Goal: Task Accomplishment & Management: Manage account settings

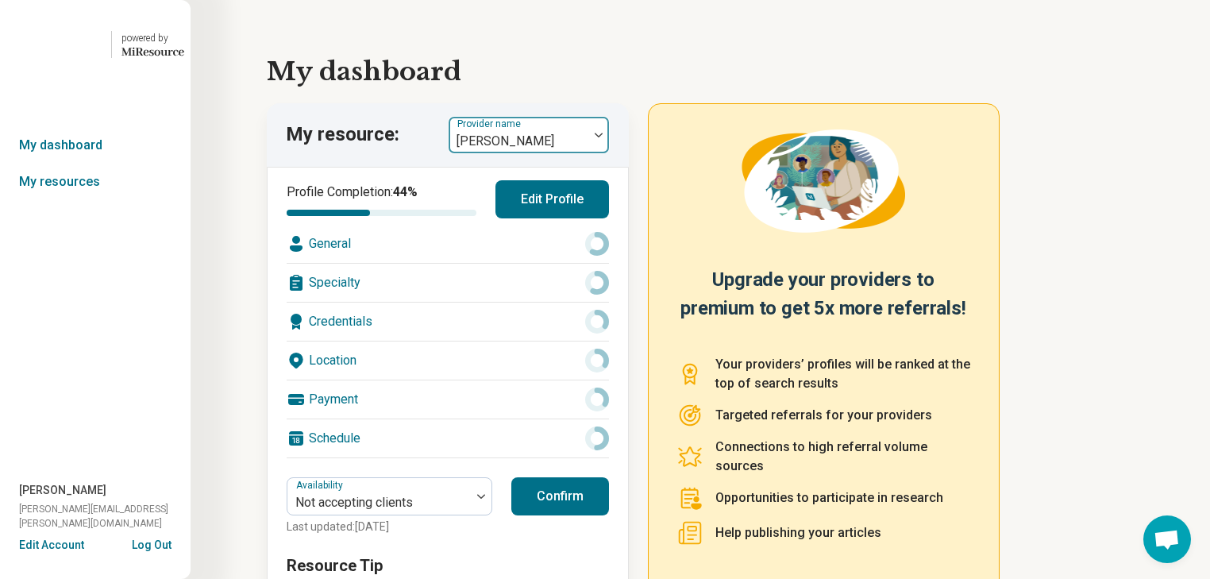
click at [603, 137] on img at bounding box center [599, 135] width 8 height 5
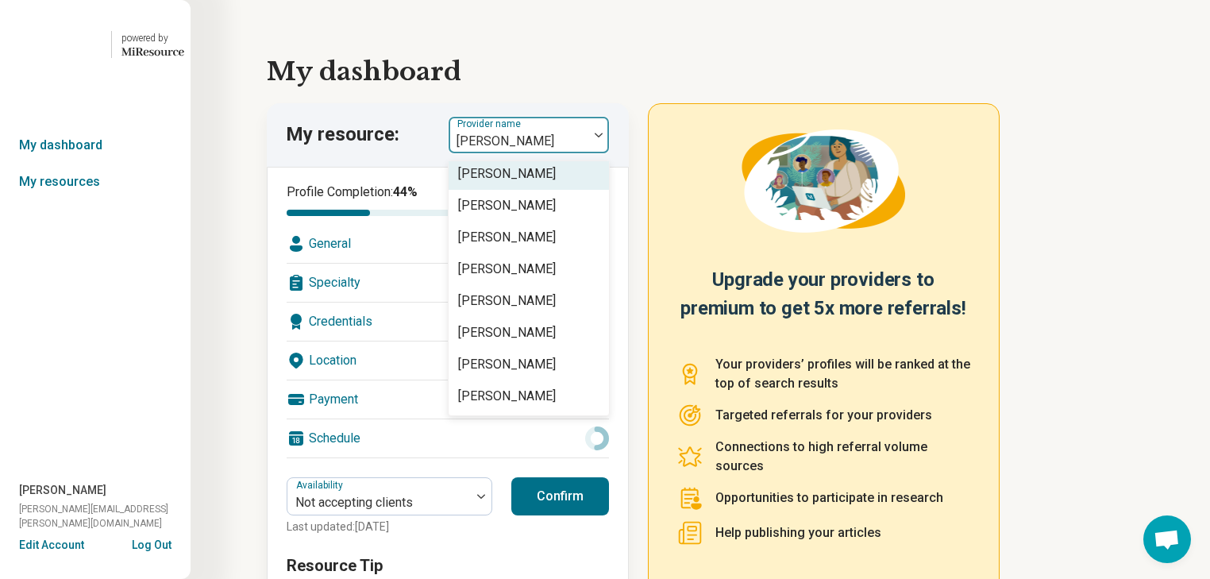
scroll to position [3581, 0]
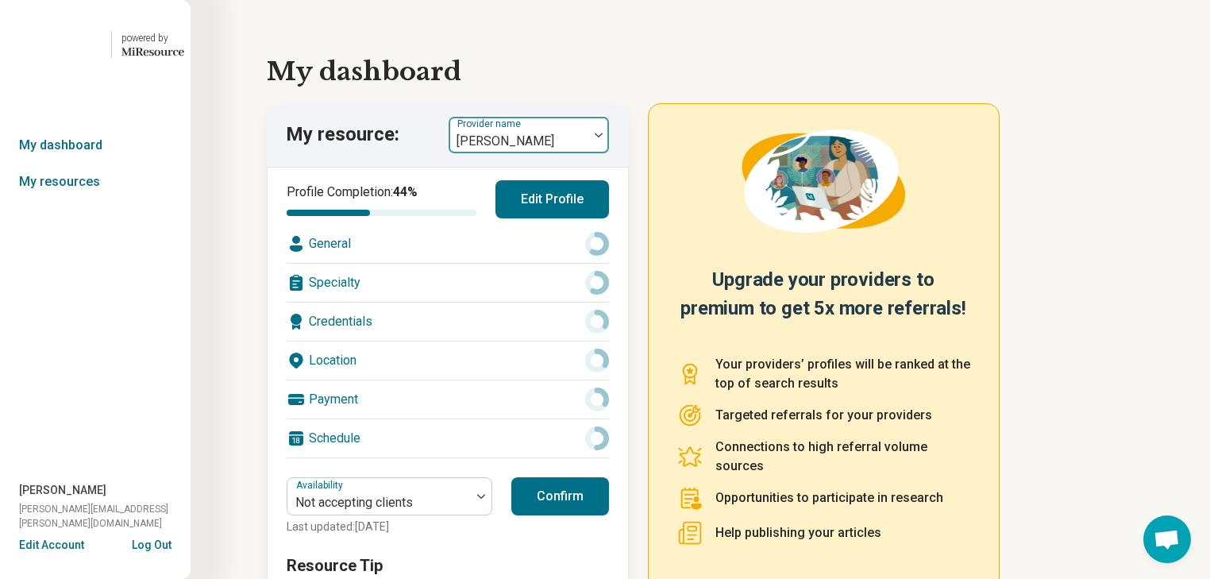
click at [600, 137] on div at bounding box center [599, 135] width 21 height 5
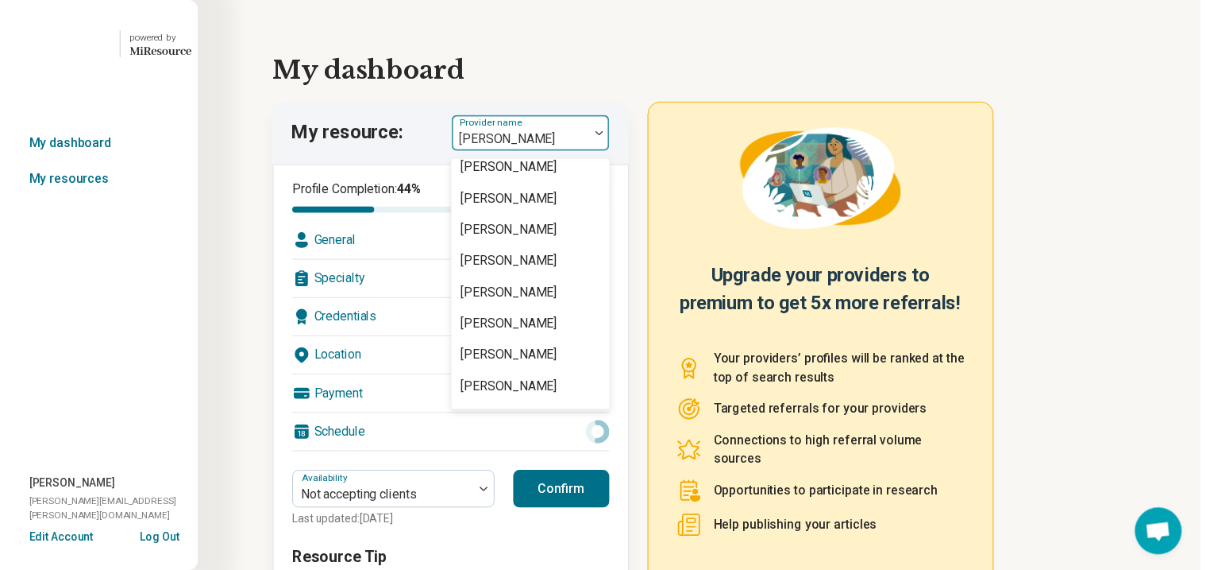
scroll to position [1652, 0]
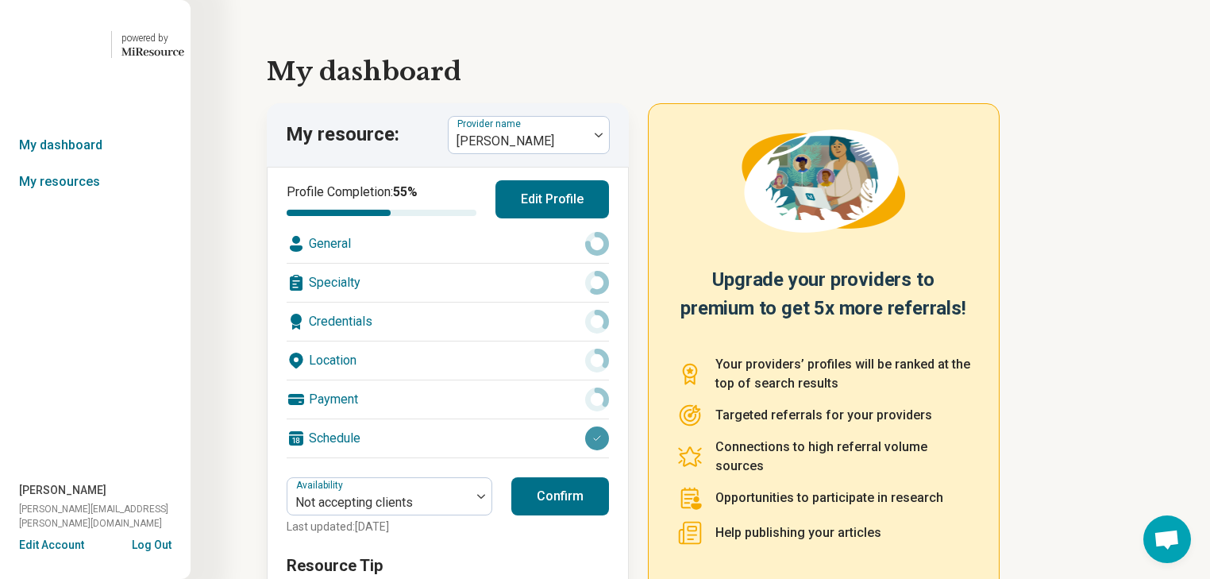
click at [543, 218] on button "Edit Profile" at bounding box center [553, 199] width 114 height 38
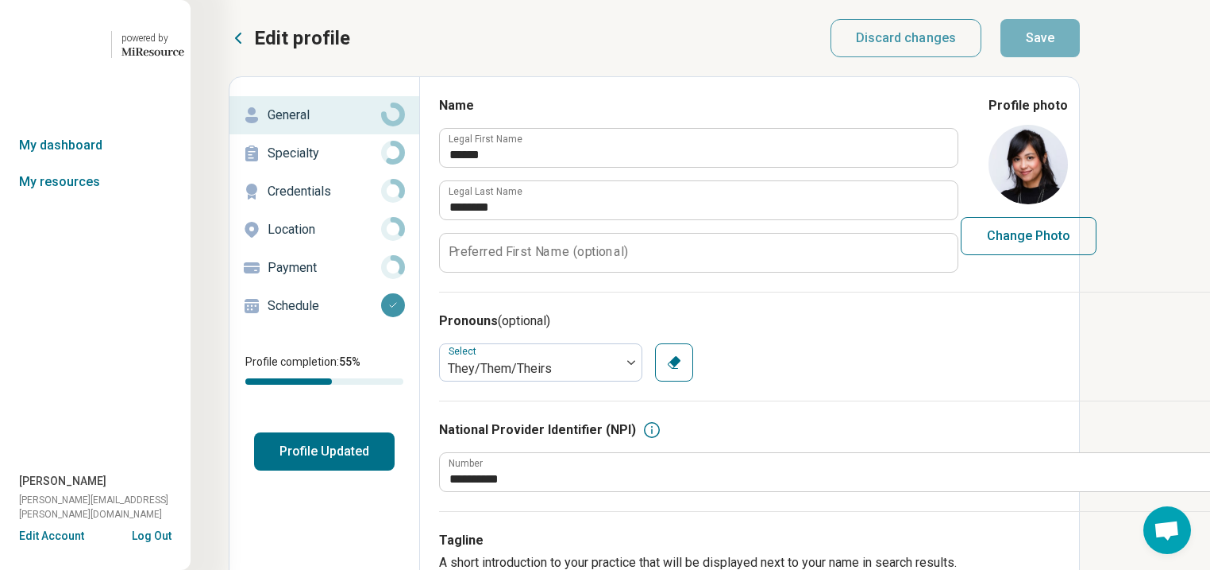
click at [1068, 201] on img at bounding box center [1028, 164] width 79 height 79
click at [1097, 255] on button "Change Photo" at bounding box center [1029, 236] width 136 height 38
type textarea "*"
type input "**********"
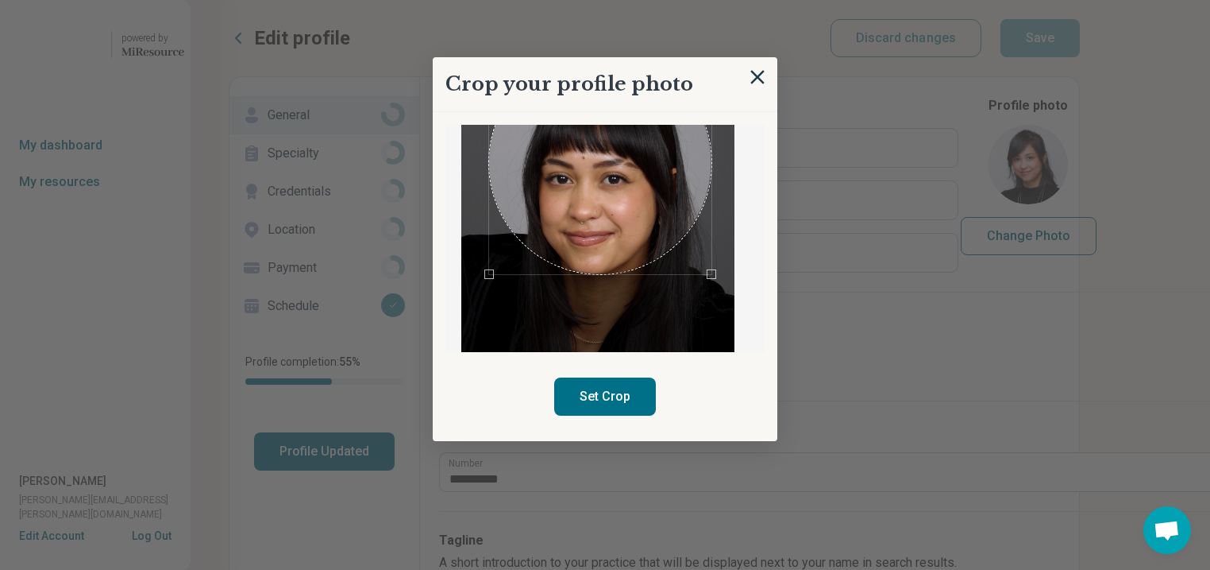
scroll to position [91, 0]
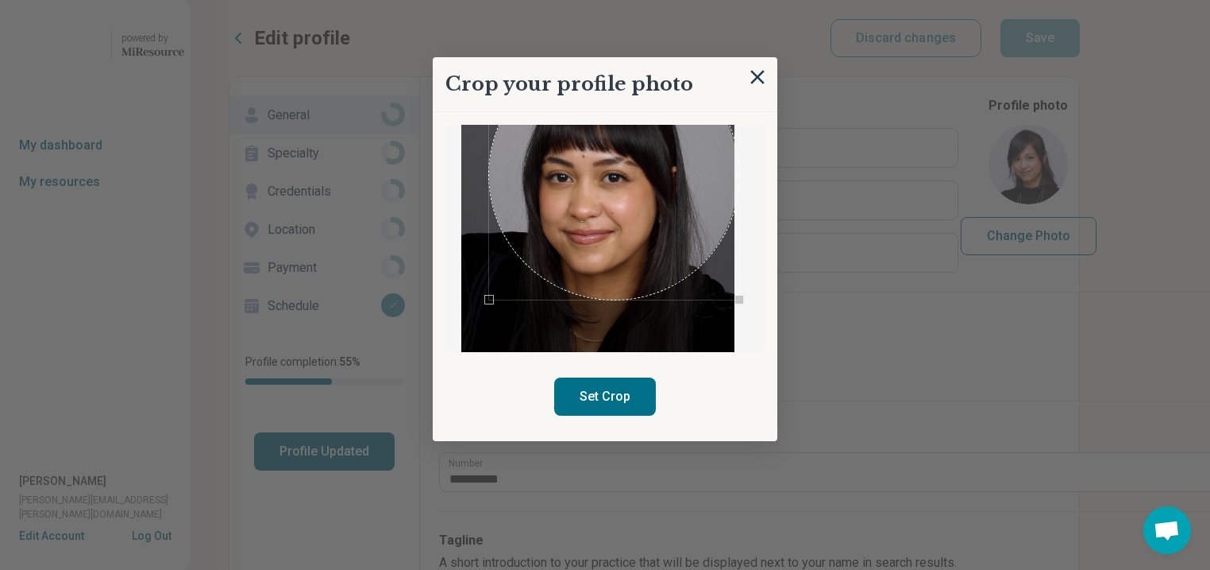
click at [743, 353] on div at bounding box center [605, 239] width 319 height 228
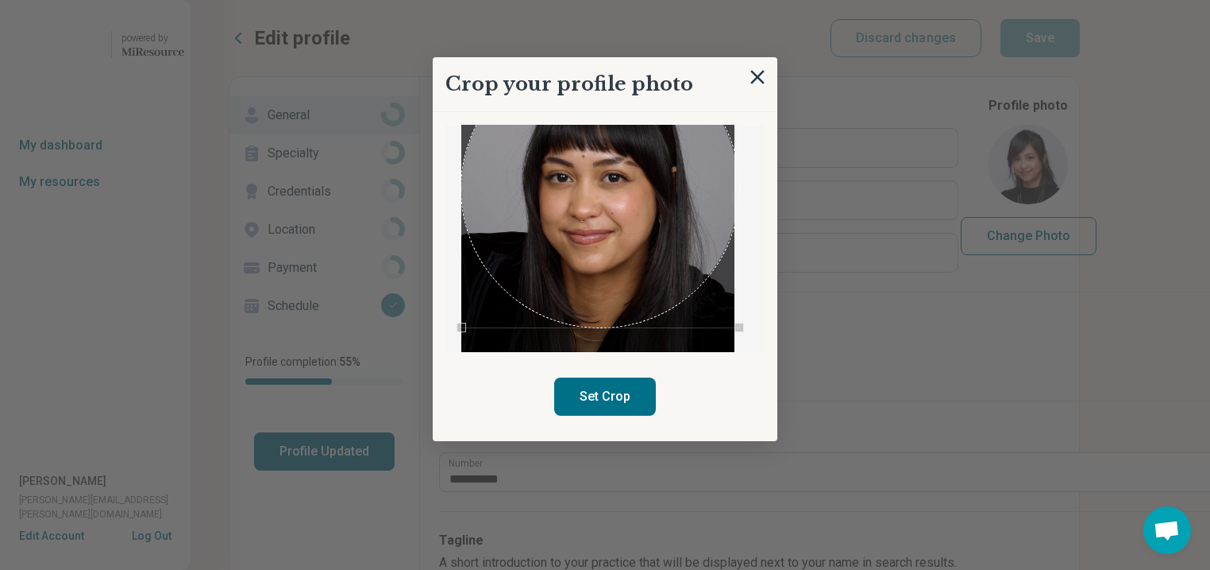
click at [433, 380] on div "Crop your profile photo Set Crop" at bounding box center [605, 249] width 345 height 384
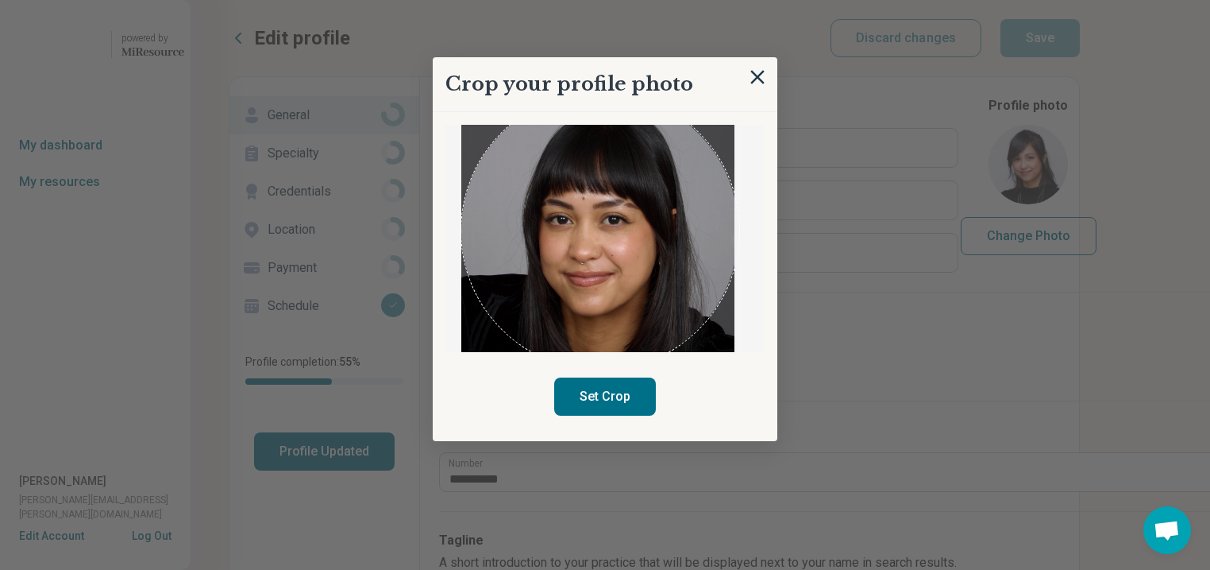
scroll to position [50, 0]
click at [621, 415] on button "Set Crop" at bounding box center [605, 396] width 102 height 38
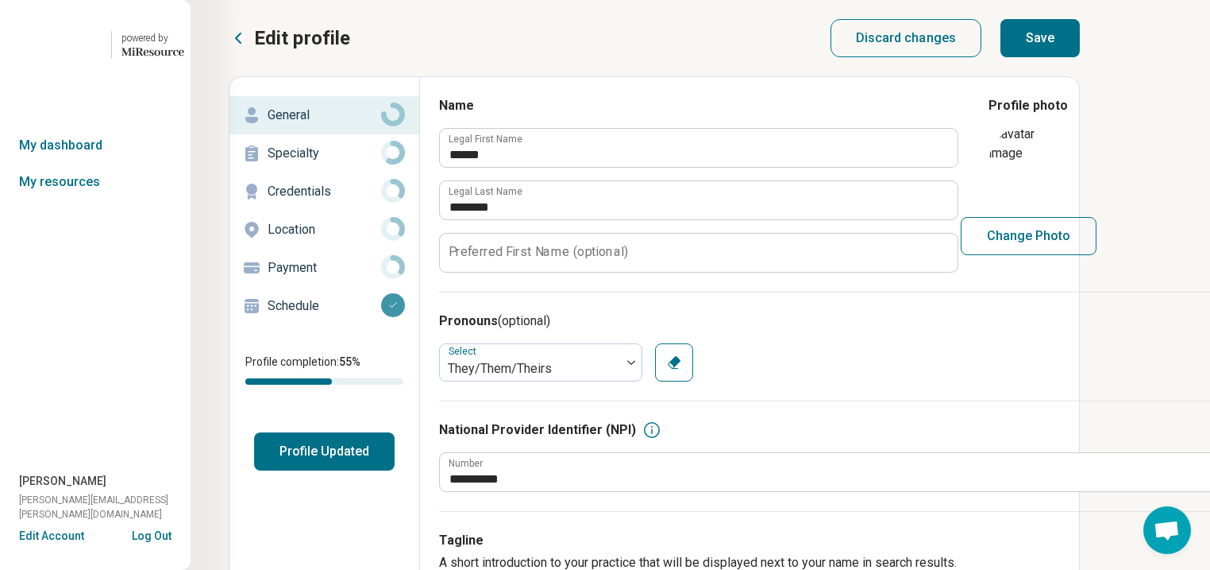
click at [1080, 43] on button "Save" at bounding box center [1040, 38] width 79 height 38
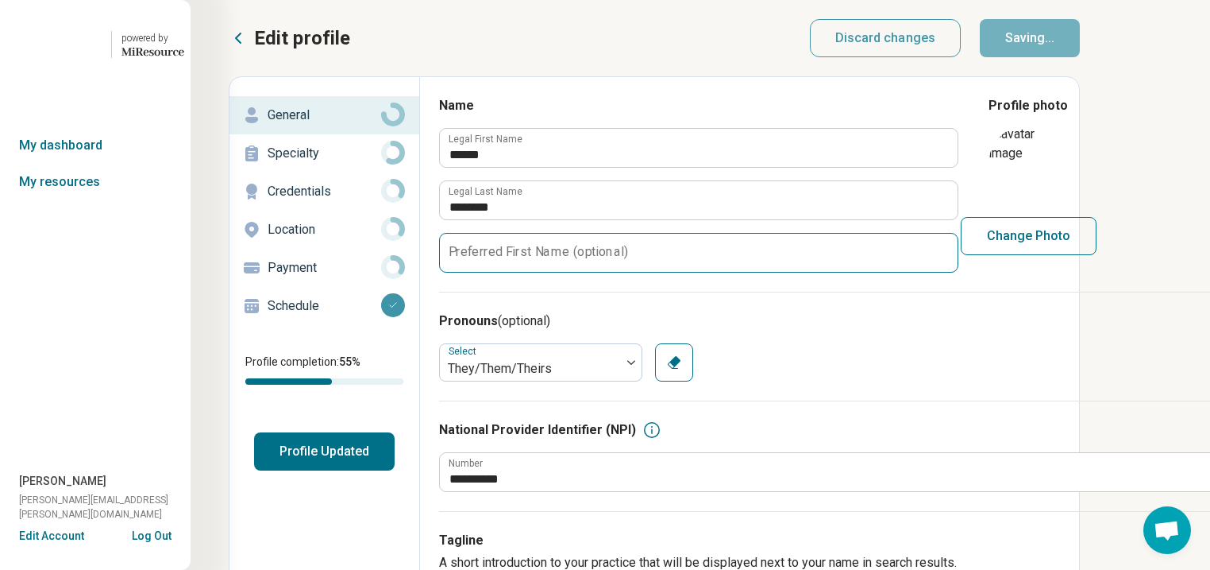
type textarea "*"
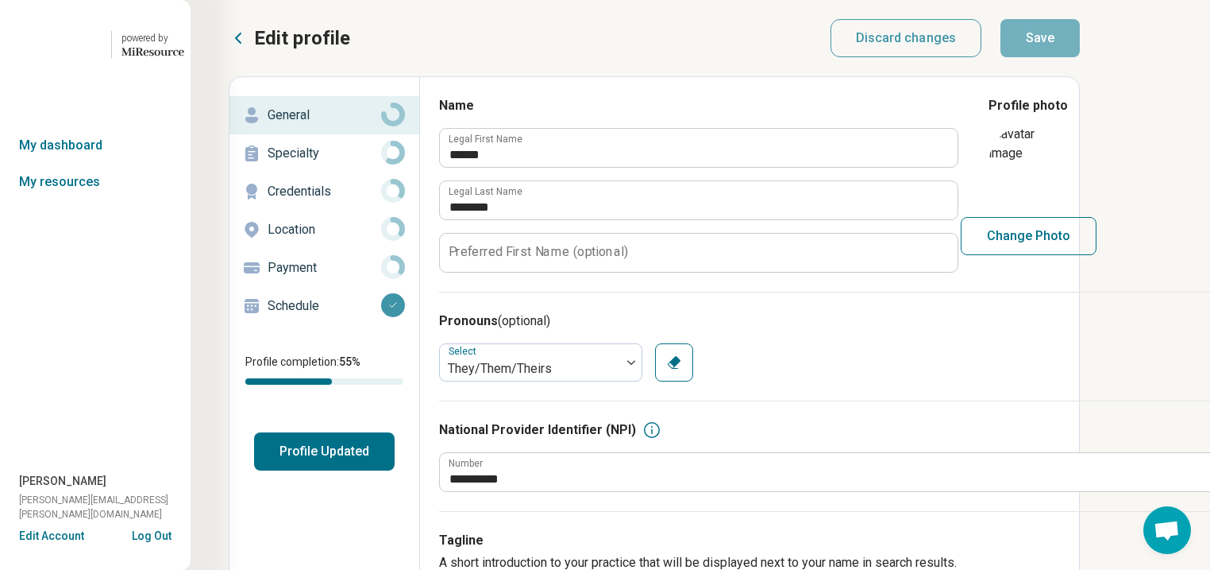
click at [373, 470] on button "Profile Updated" at bounding box center [324, 451] width 141 height 38
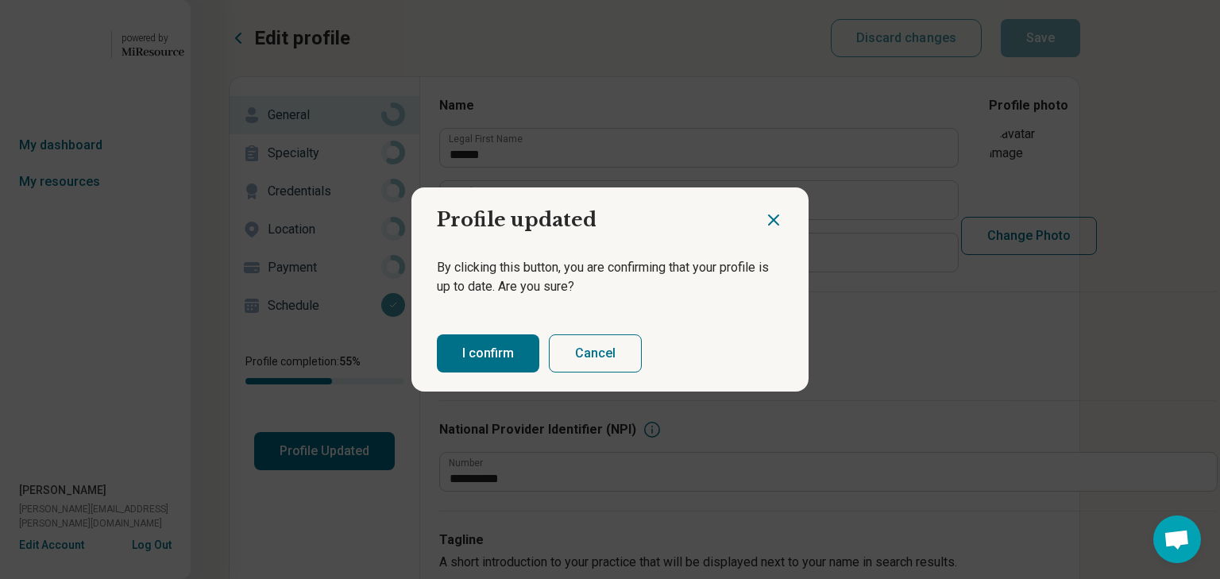
click at [515, 373] on button "I confirm" at bounding box center [488, 353] width 102 height 38
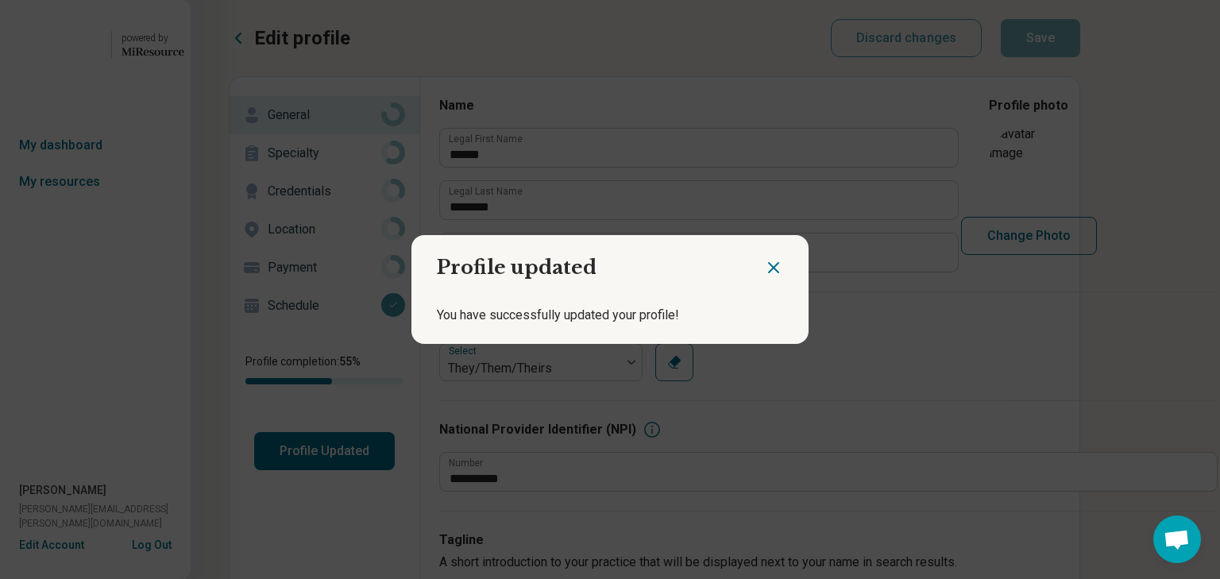
click at [769, 263] on icon "Close dialog" at bounding box center [774, 268] width 10 height 10
